Goal: Entertainment & Leisure: Consume media (video, audio)

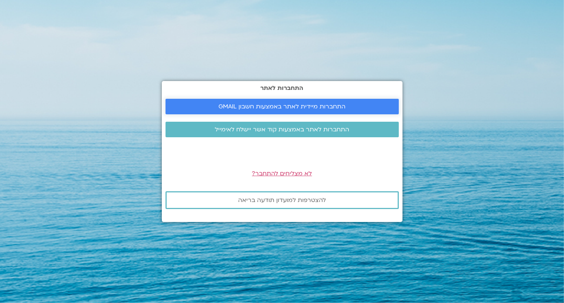
click at [274, 104] on span "התחברות מיידית לאתר באמצעות חשבון GMAIL" at bounding box center [282, 106] width 127 height 7
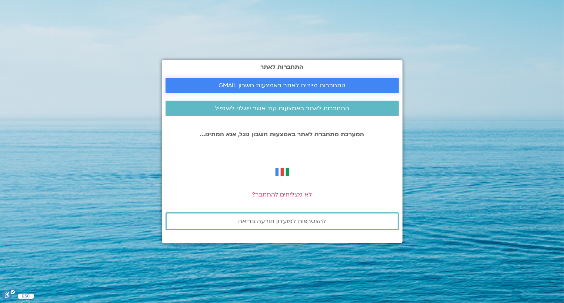
click at [301, 85] on span "התחברות מיידית לאתר באמצעות חשבון GMAIL" at bounding box center [282, 85] width 127 height 7
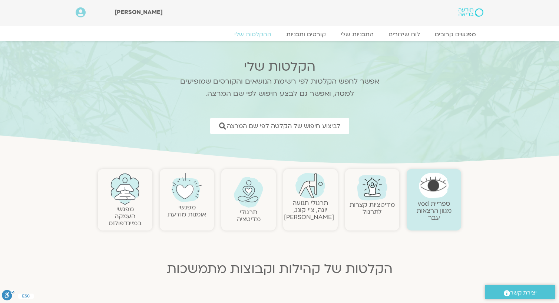
click at [316, 195] on img at bounding box center [310, 186] width 30 height 26
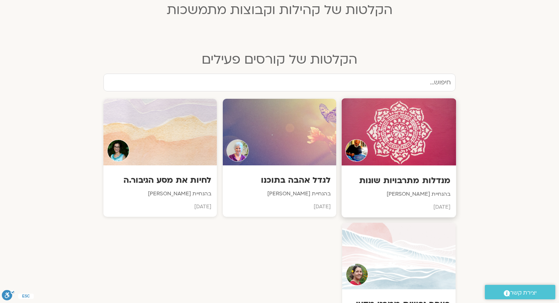
scroll to position [148, 0]
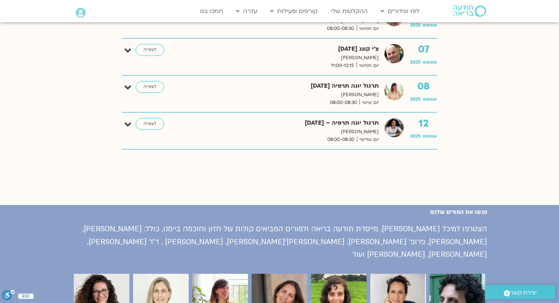
scroll to position [445, 0]
click at [152, 125] on link "לצפייה" at bounding box center [150, 124] width 29 height 12
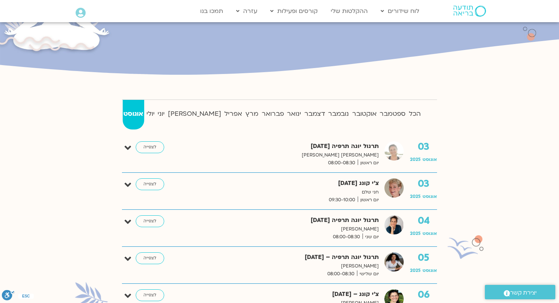
scroll to position [111, 0]
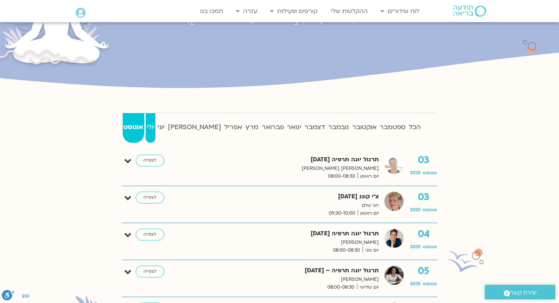
click at [156, 127] on strong "יולי" at bounding box center [151, 127] width 10 height 11
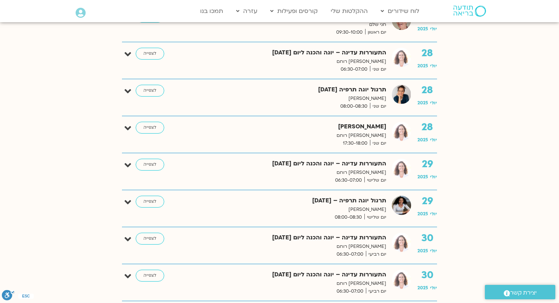
scroll to position [2149, 0]
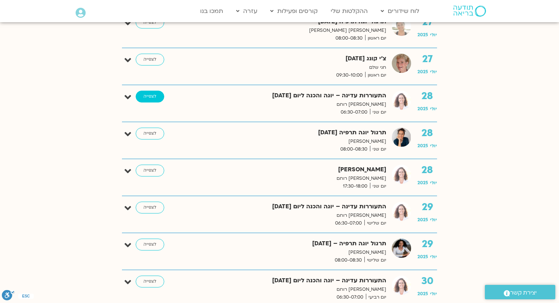
click at [156, 91] on link "לצפייה" at bounding box center [150, 97] width 29 height 12
